Goal: Task Accomplishment & Management: Complete application form

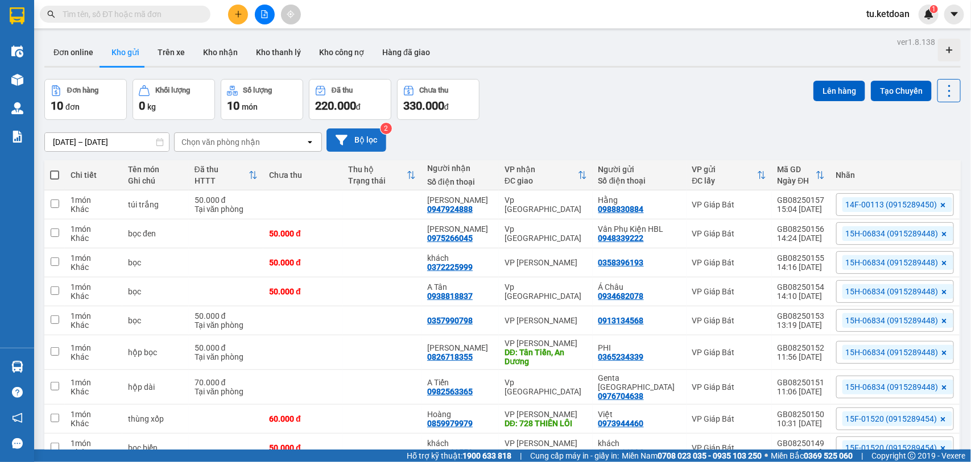
click at [342, 139] on icon at bounding box center [342, 140] width 12 height 10
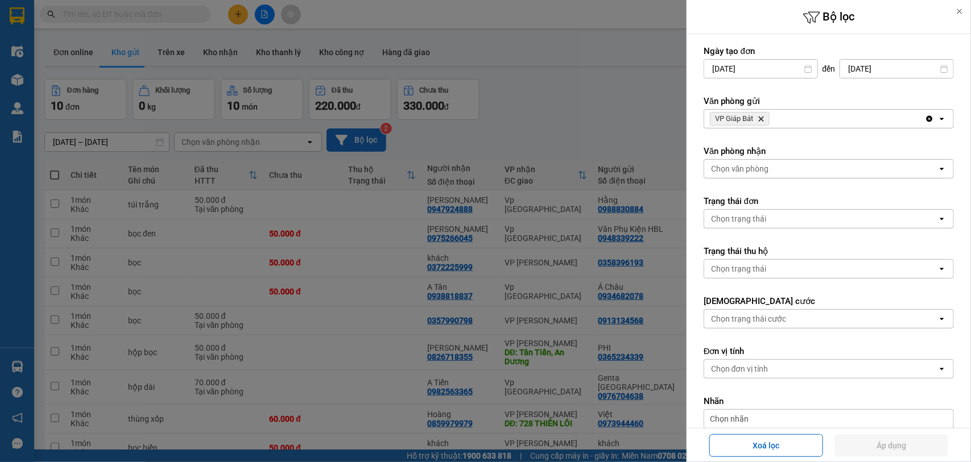
click at [758, 117] on icon "Delete" at bounding box center [761, 118] width 7 height 7
click at [757, 117] on div "Chọn văn phòng" at bounding box center [740, 118] width 58 height 11
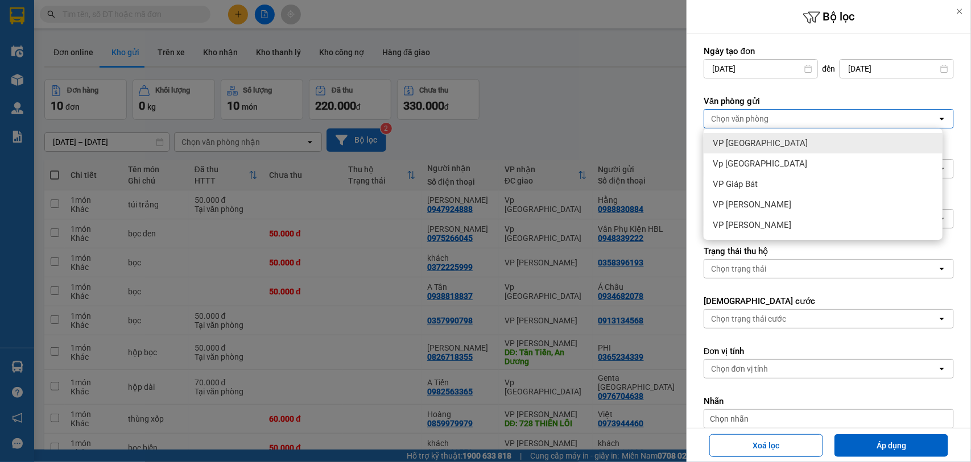
click at [748, 142] on span "VP [GEOGRAPHIC_DATA]" at bounding box center [760, 143] width 95 height 11
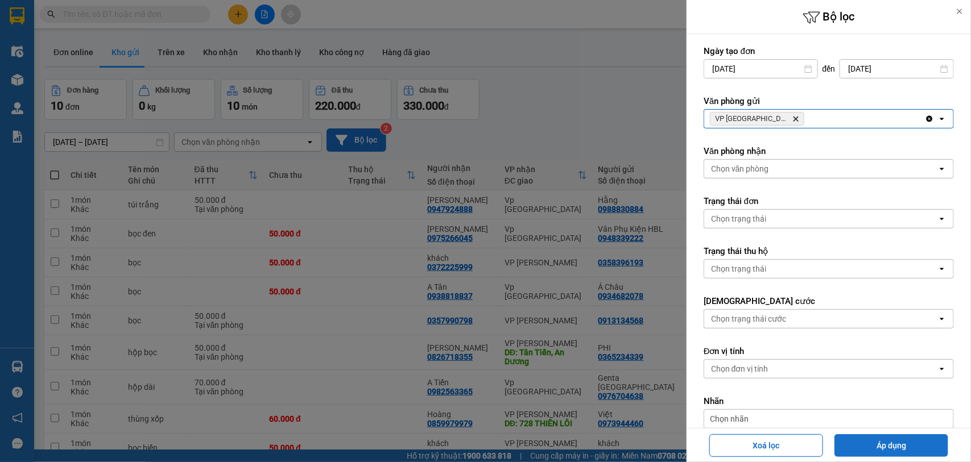
click at [891, 439] on button "Áp dụng" at bounding box center [891, 446] width 114 height 23
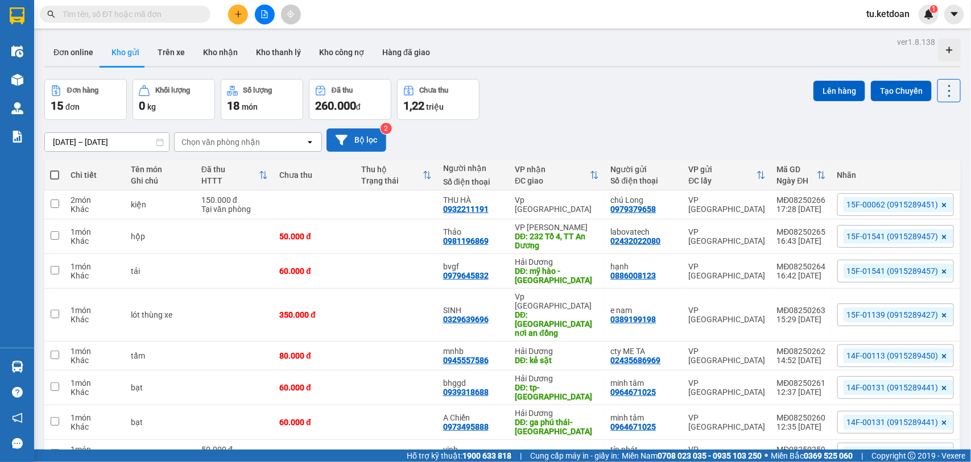
click at [124, 146] on input "[DATE] – [DATE]" at bounding box center [107, 142] width 124 height 18
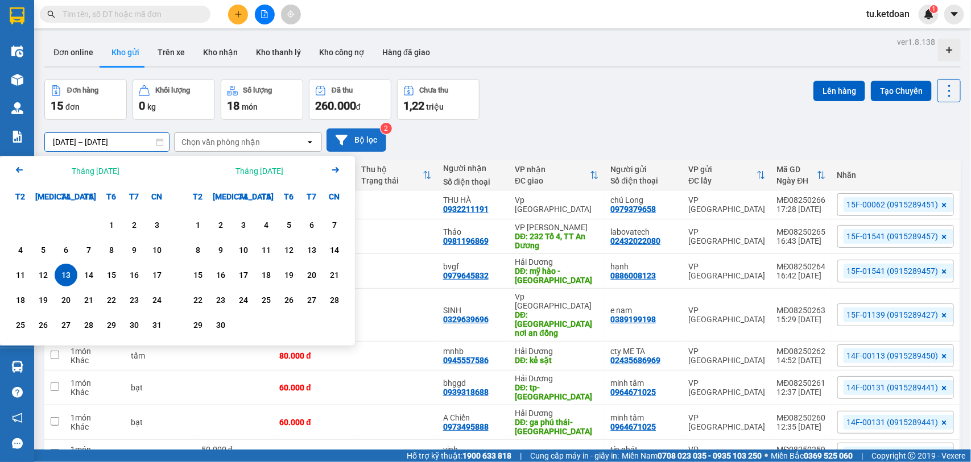
click at [350, 135] on button "Bộ lọc" at bounding box center [356, 140] width 60 height 23
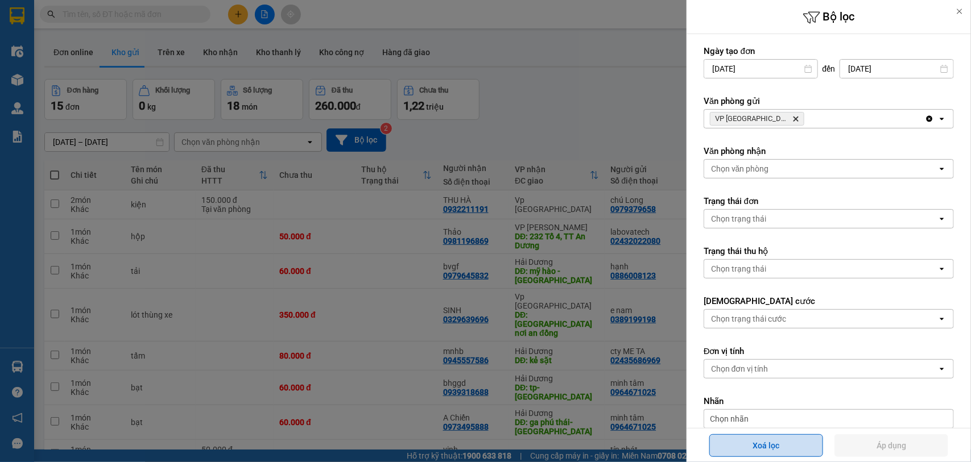
click at [770, 441] on button "Xoá lọc" at bounding box center [766, 446] width 114 height 23
type input "[DATE]"
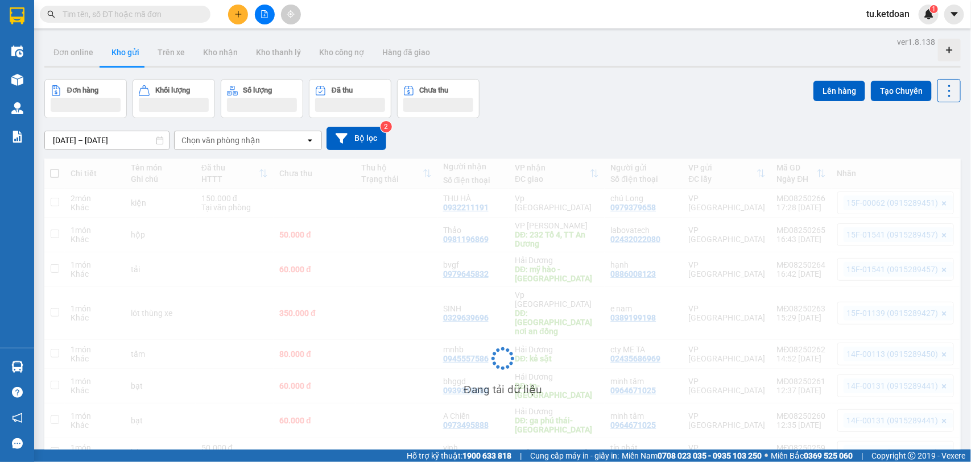
click at [111, 135] on input "[DATE] – [DATE]" at bounding box center [107, 140] width 124 height 18
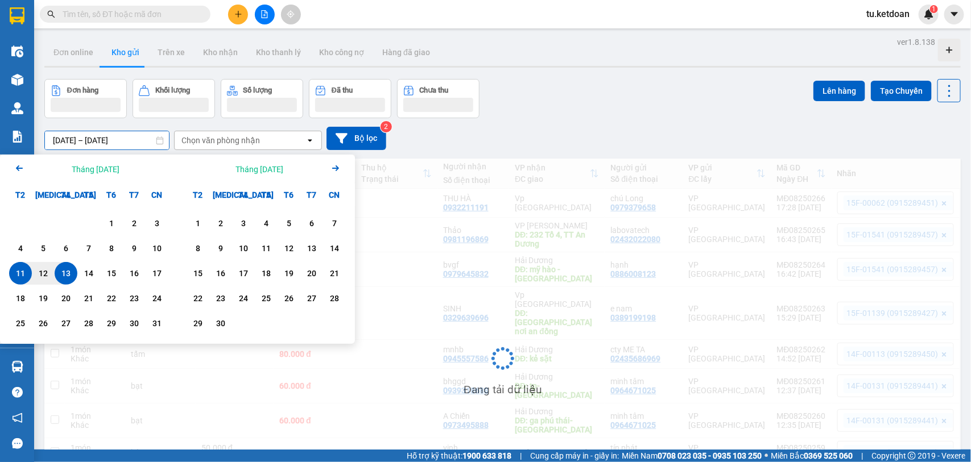
click at [65, 276] on div "13" at bounding box center [66, 274] width 16 height 14
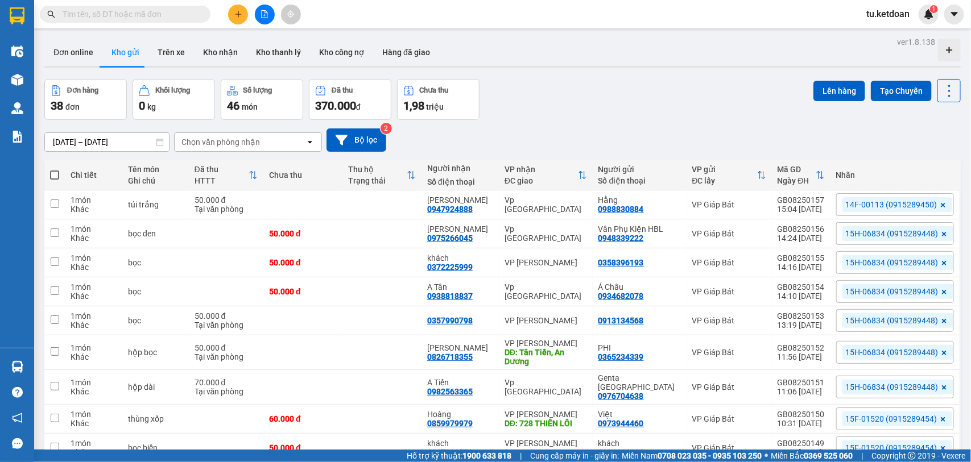
click at [109, 143] on input "[DATE] – [DATE]" at bounding box center [107, 142] width 124 height 18
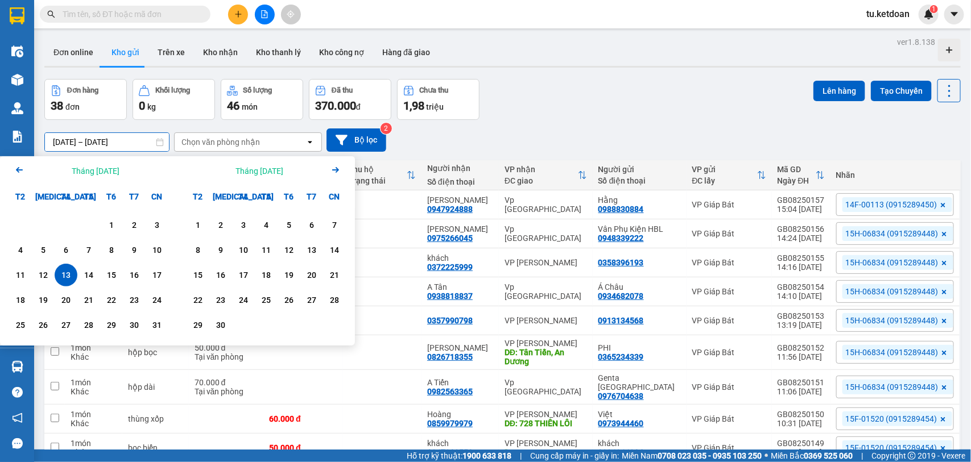
click at [67, 276] on div "13" at bounding box center [66, 275] width 16 height 14
type input "[DATE] – [DATE]"
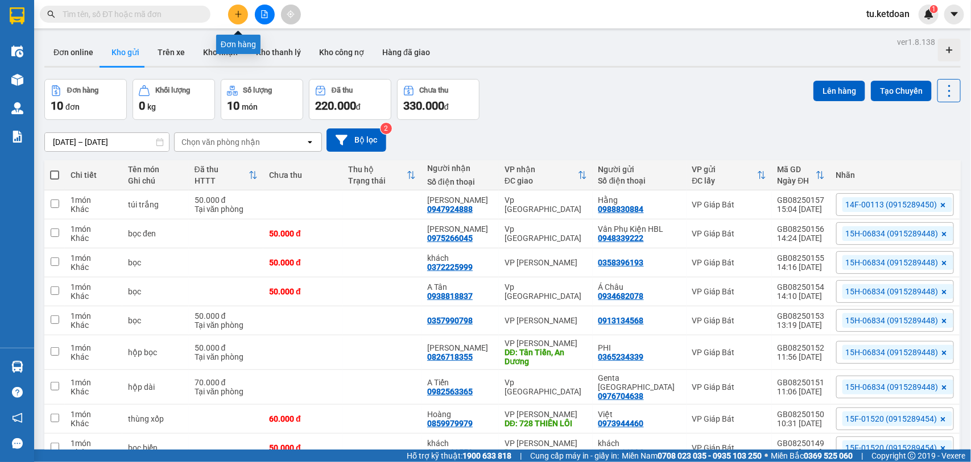
click at [241, 13] on icon "plus" at bounding box center [238, 14] width 8 height 8
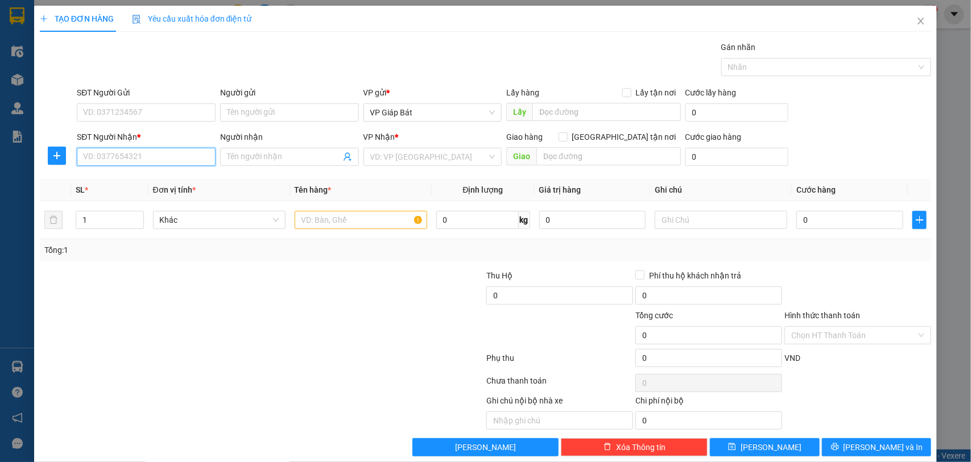
click at [181, 154] on input "SĐT Người Nhận *" at bounding box center [146, 157] width 139 height 18
click at [168, 172] on div "0867776066 - [GEOGRAPHIC_DATA]" at bounding box center [147, 180] width 142 height 18
type input "0867776066"
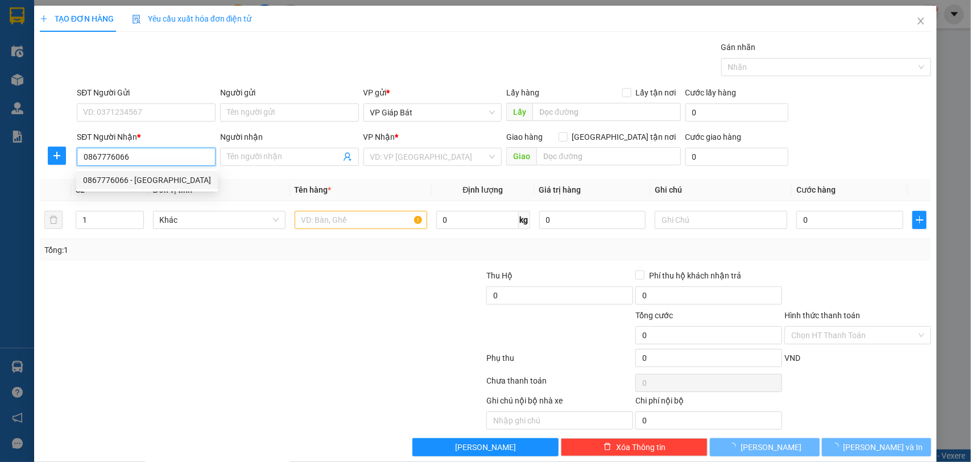
type input "[PERSON_NAME]"
type input "226 BÃI SẬY, TRẠI CHUỐI"
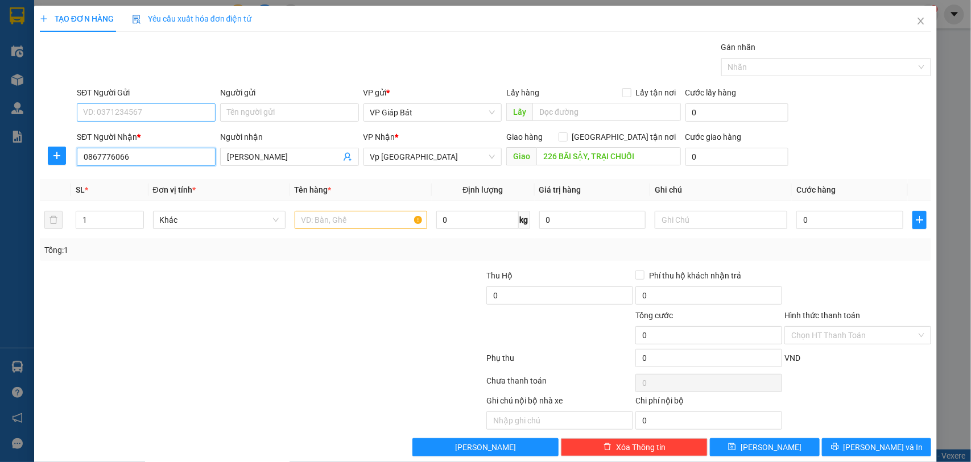
type input "0867776066"
click at [174, 108] on input "SĐT Người Gửi" at bounding box center [146, 113] width 139 height 18
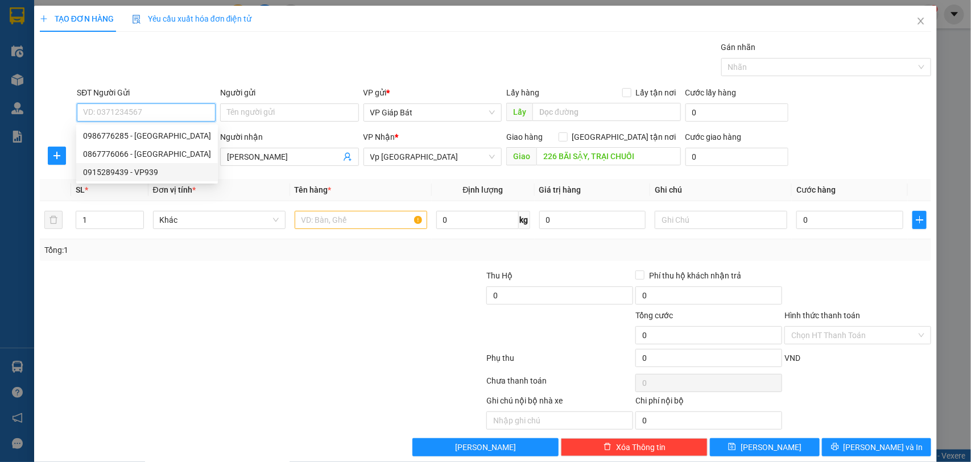
click at [146, 174] on div "0915289439 - VP939" at bounding box center [147, 172] width 128 height 13
type input "0915289439"
type input "VP939"
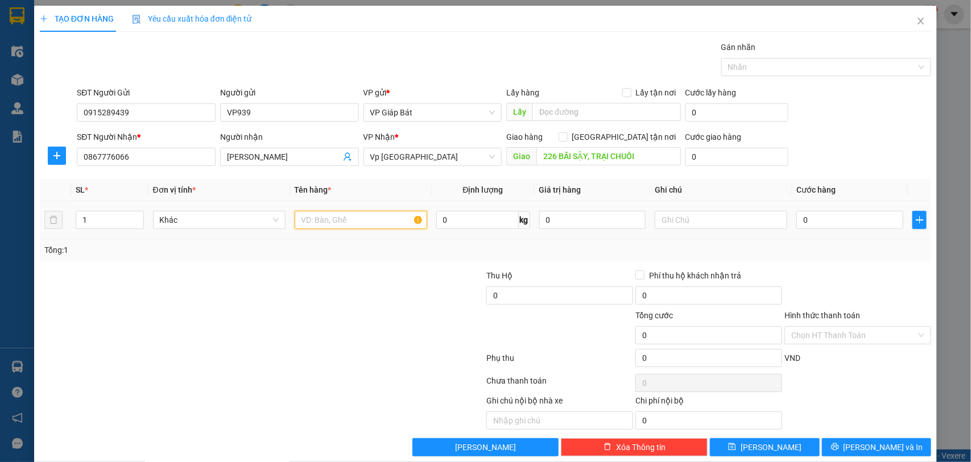
click at [316, 225] on input "text" at bounding box center [361, 220] width 133 height 18
type input "hộp"
click at [818, 221] on input "0" at bounding box center [849, 220] width 107 height 18
type input "5"
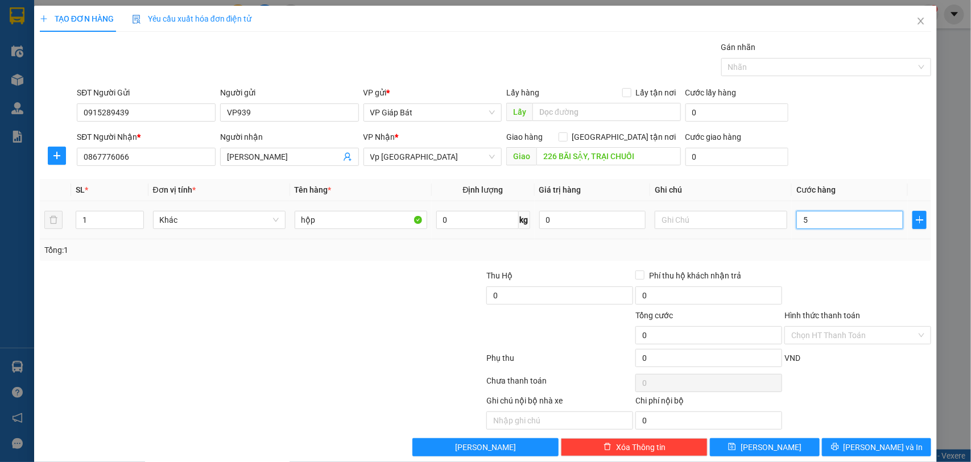
type input "5"
type input "50"
type input "500"
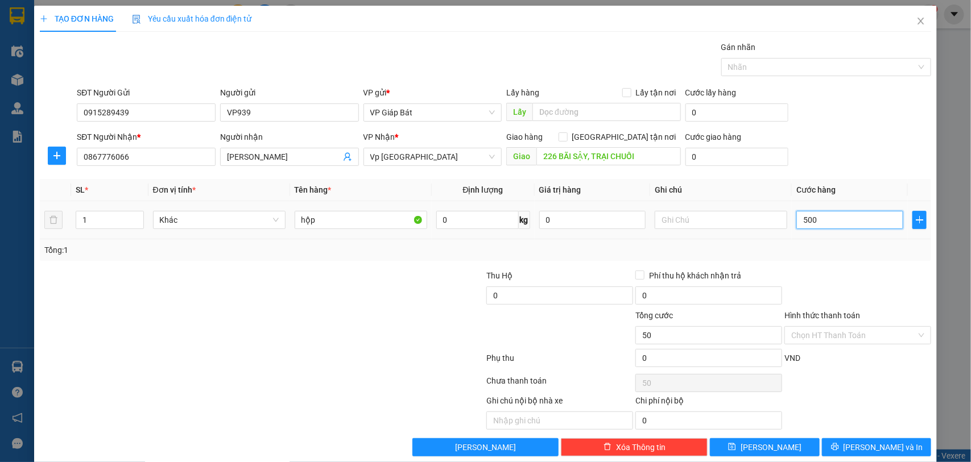
type input "500"
type input "5.000"
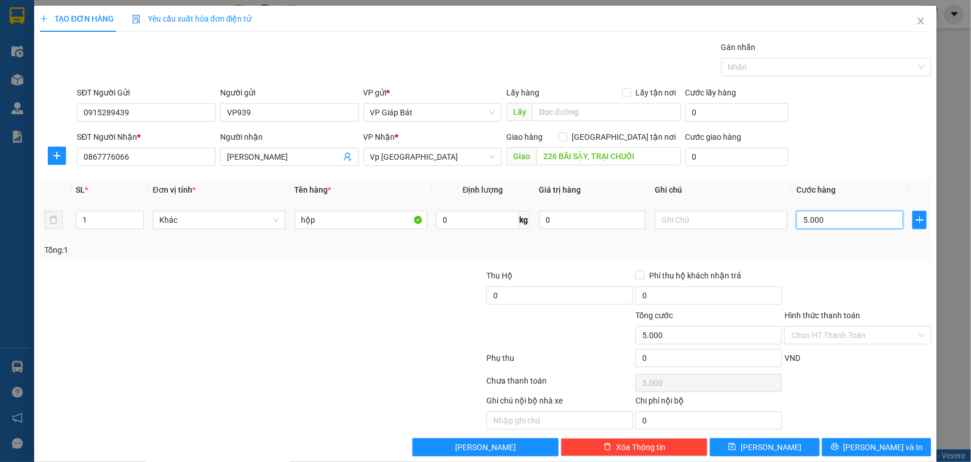
type input "50.000"
click at [778, 66] on div at bounding box center [820, 67] width 193 height 14
type input "50.000"
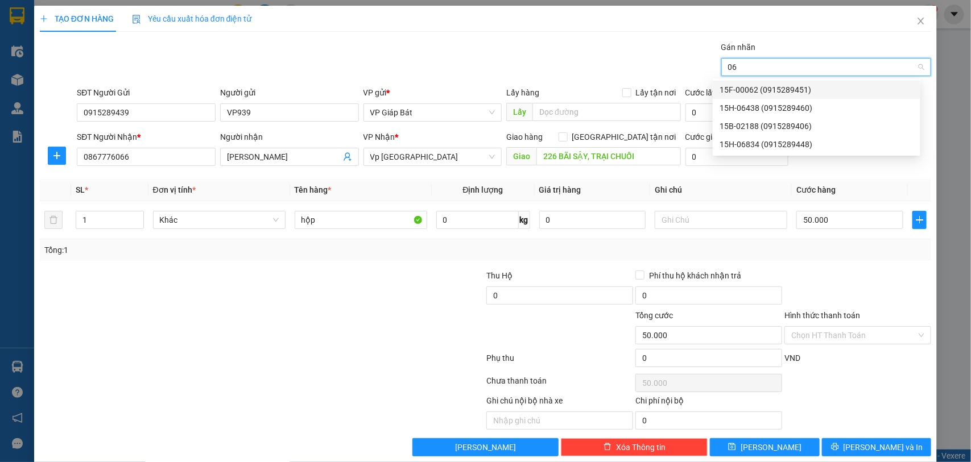
type input "064"
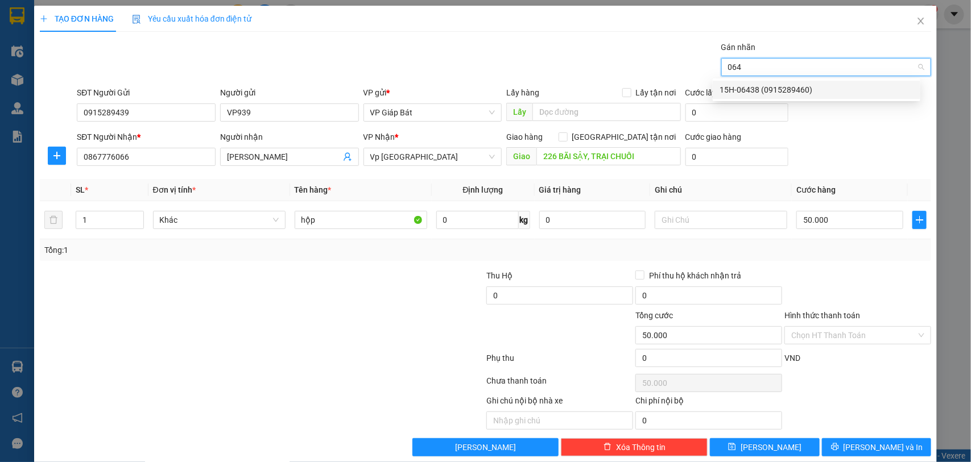
click at [788, 89] on div "15H-06438 (0915289460)" at bounding box center [816, 90] width 194 height 13
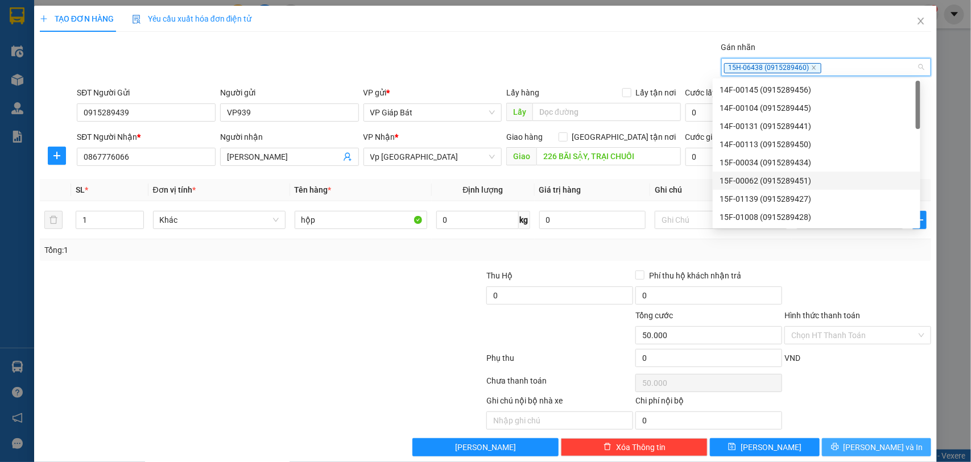
click at [879, 447] on span "[PERSON_NAME] và In" at bounding box center [883, 447] width 80 height 13
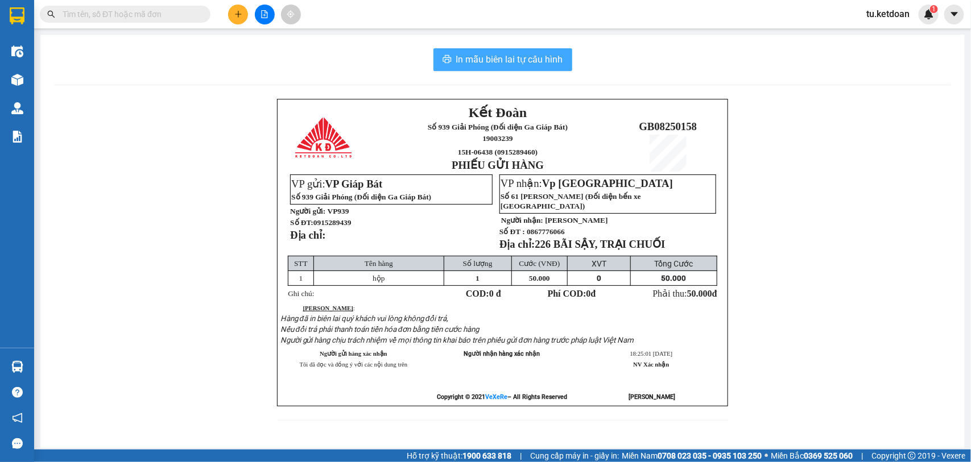
click at [511, 60] on span "In mẫu biên lai tự cấu hình" at bounding box center [509, 59] width 107 height 14
